Goal: Find specific page/section: Find specific page/section

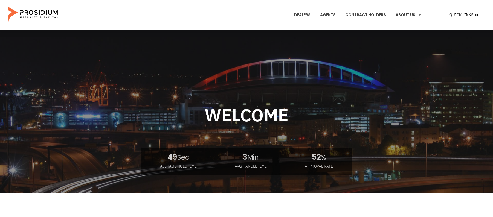
click at [454, 11] on link "Quick Links" at bounding box center [464, 15] width 42 height 12
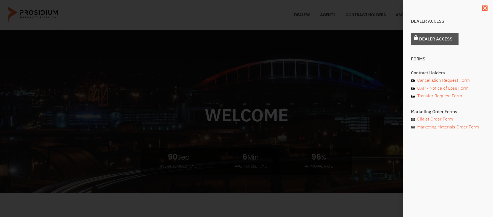
click at [440, 42] on span "Dealer Access" at bounding box center [435, 39] width 33 height 8
click at [485, 7] on icon "Close" at bounding box center [484, 7] width 5 height 5
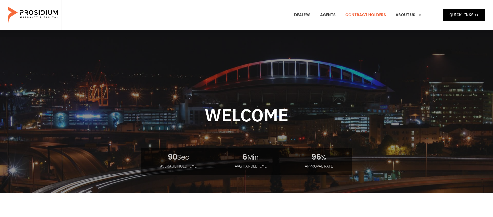
click at [357, 15] on link "Contract Holders" at bounding box center [365, 15] width 49 height 20
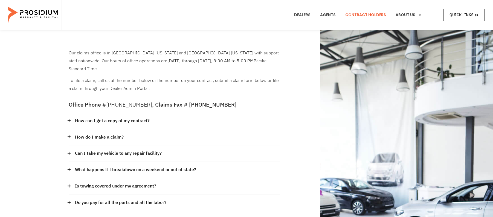
click at [463, 15] on span "Quick Links" at bounding box center [462, 14] width 24 height 7
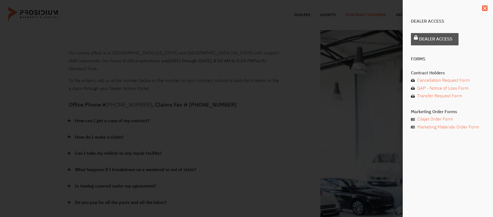
click at [433, 41] on span "Dealer Access" at bounding box center [435, 39] width 33 height 8
